Goal: Information Seeking & Learning: Find specific fact

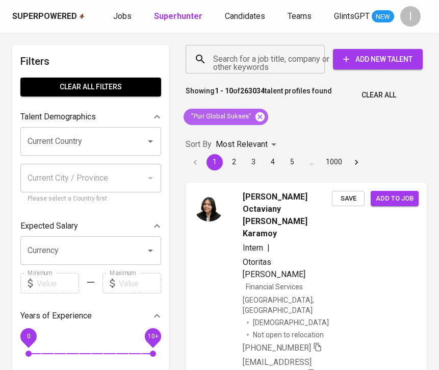
click at [263, 115] on icon at bounding box center [260, 116] width 9 height 9
click at [276, 62] on input "Search for a job title, company or other keywords" at bounding box center [258, 59] width 94 height 19
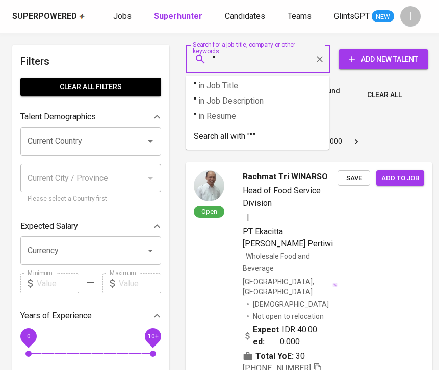
paste input "little steps matter"
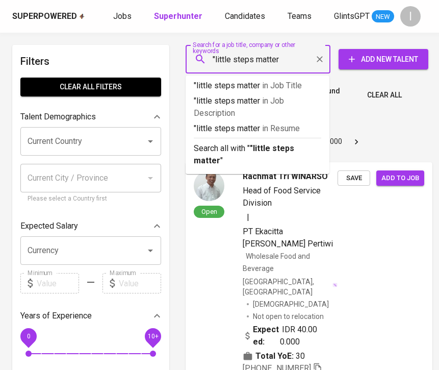
type input ""little steps matter""
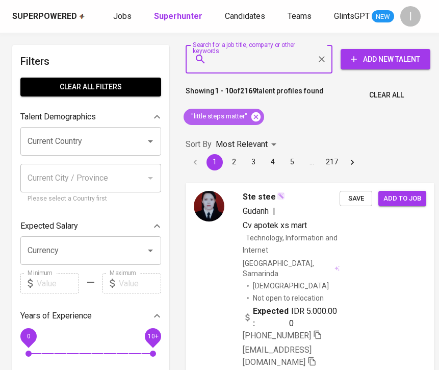
click at [256, 116] on icon at bounding box center [256, 116] width 11 height 11
click at [266, 69] on div "Search for a job title, company or other keywords" at bounding box center [259, 59] width 147 height 29
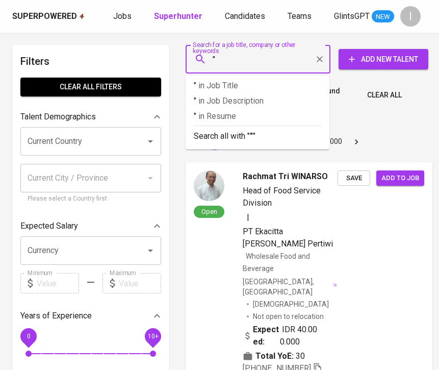
paste input "ALBASIA PRIMA LESTARI"
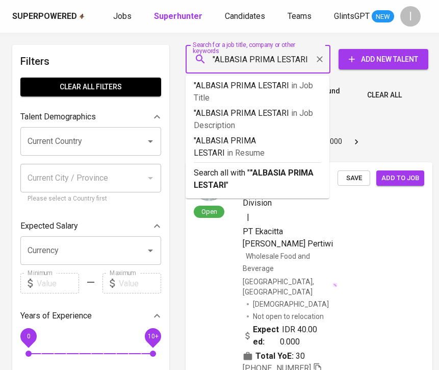
type input ""ALBASIA PRIMA LESTARI""
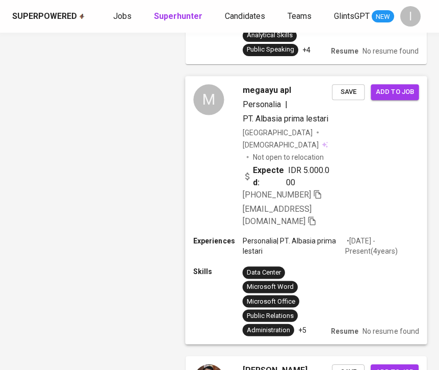
scroll to position [2808, 0]
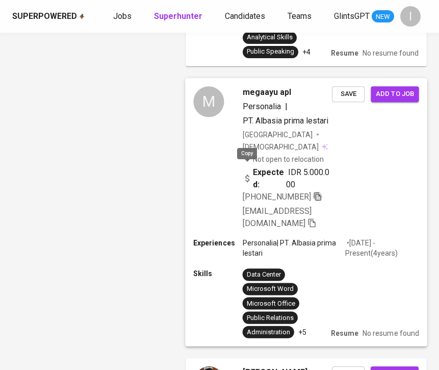
click at [314, 192] on icon "button" at bounding box center [317, 196] width 7 height 9
